Goal: Information Seeking & Learning: Understand process/instructions

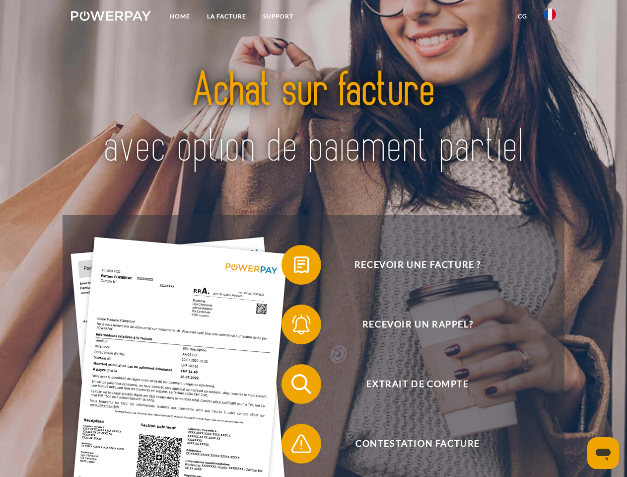
click at [111, 17] on img at bounding box center [111, 16] width 80 height 10
click at [550, 17] on img at bounding box center [551, 14] width 12 height 12
click at [523, 16] on link "CG" at bounding box center [523, 16] width 26 height 18
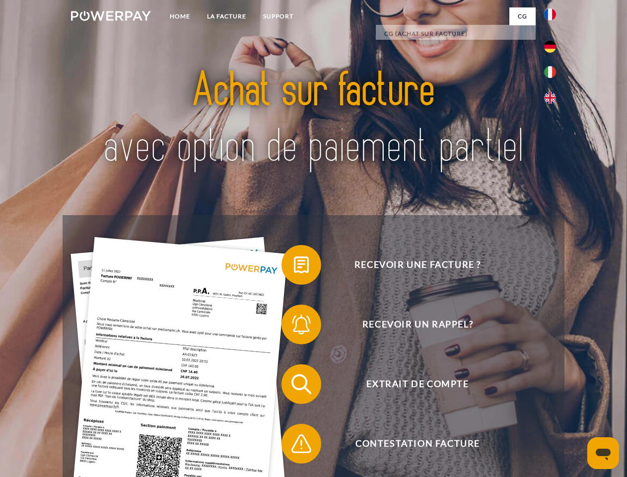
click at [294, 267] on span at bounding box center [287, 265] width 50 height 50
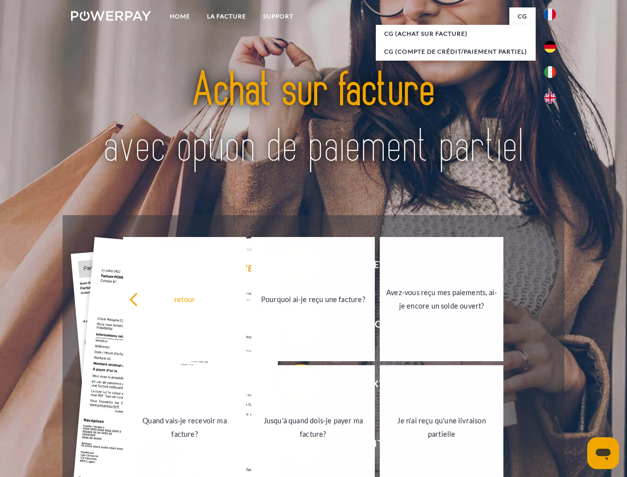
click at [294, 326] on div "retour Pourquoi ai-je reçu une facture? Avez-vous reçu mes paiements, ai-je enc…" at bounding box center [313, 363] width 401 height 256
click at [294, 386] on link "Jusqu'à quand dois-je payer ma facture?" at bounding box center [313, 427] width 124 height 124
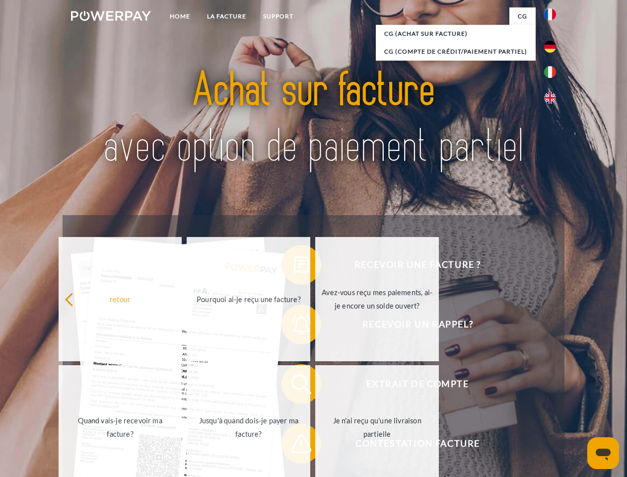
click at [294, 446] on span at bounding box center [287, 444] width 50 height 50
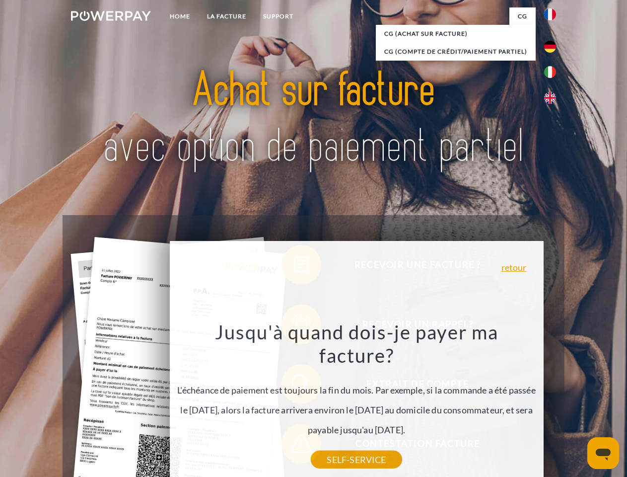
click at [604, 453] on icon "Ouvrir la fenêtre de messagerie" at bounding box center [603, 455] width 15 height 12
